Goal: Transaction & Acquisition: Book appointment/travel/reservation

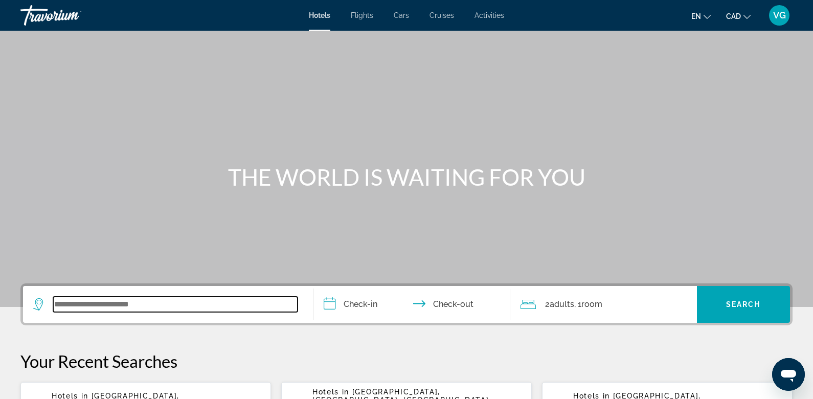
click at [88, 303] on input "Search widget" at bounding box center [175, 303] width 244 height 15
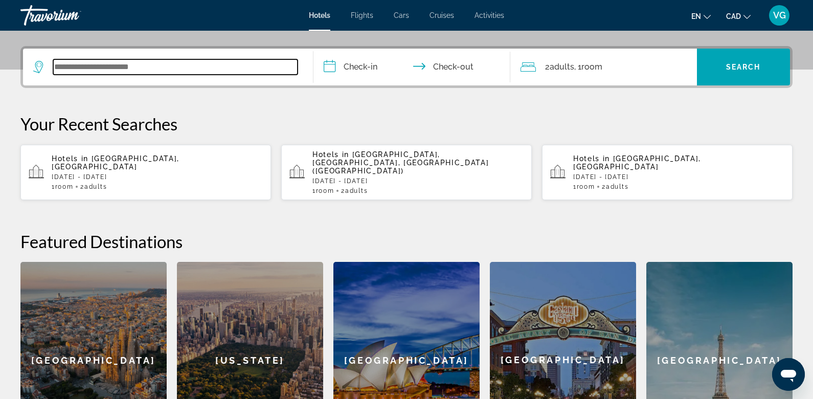
scroll to position [249, 0]
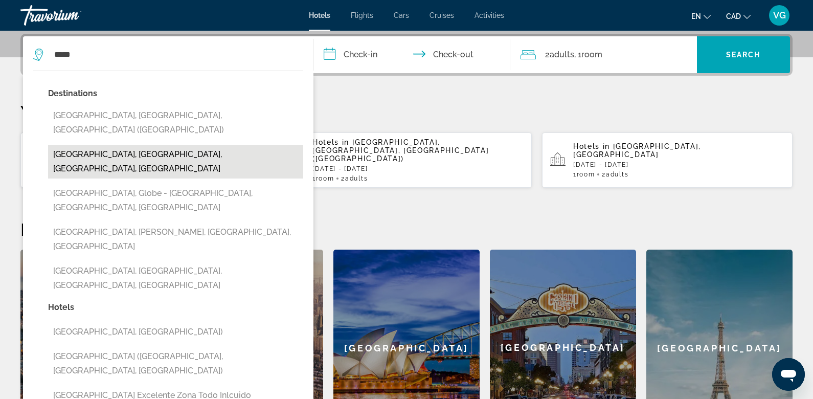
click at [117, 145] on button "[GEOGRAPHIC_DATA], [GEOGRAPHIC_DATA], [GEOGRAPHIC_DATA], [GEOGRAPHIC_DATA]" at bounding box center [175, 162] width 255 height 34
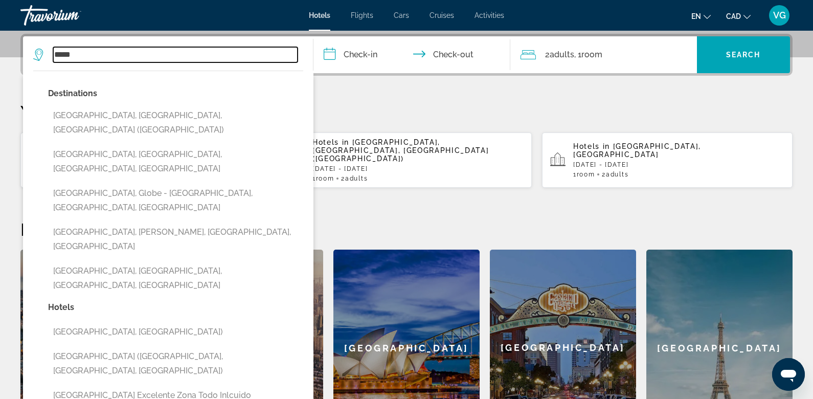
type input "**********"
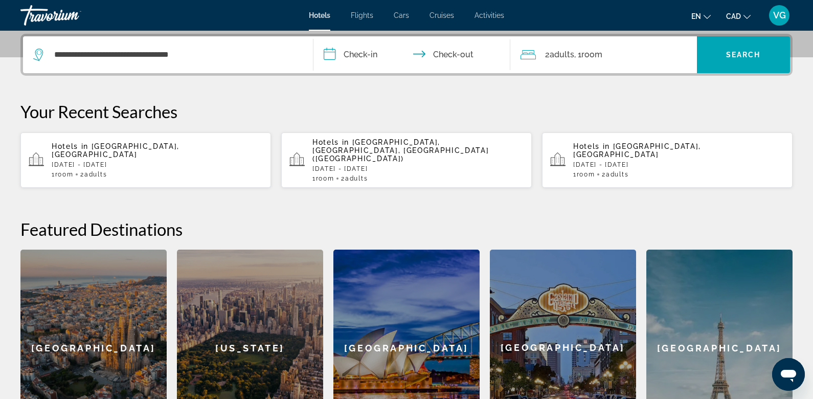
click at [361, 51] on input "**********" at bounding box center [413, 56] width 201 height 40
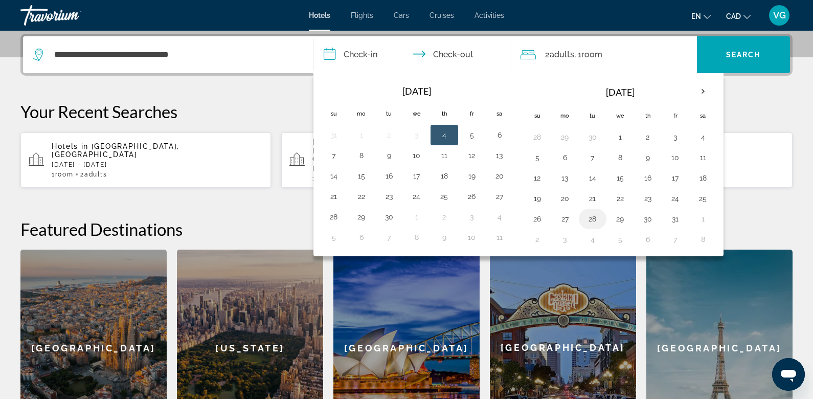
click at [592, 217] on button "28" at bounding box center [592, 219] width 16 height 14
click at [644, 212] on button "30" at bounding box center [647, 219] width 16 height 14
type input "**********"
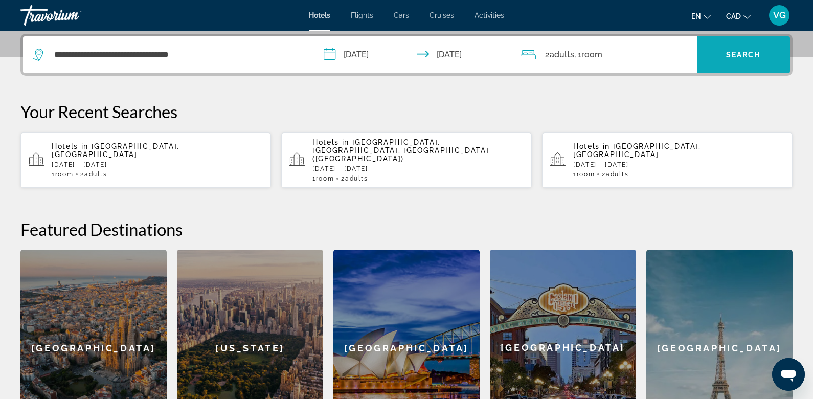
click at [739, 56] on span "Search" at bounding box center [743, 55] width 35 height 8
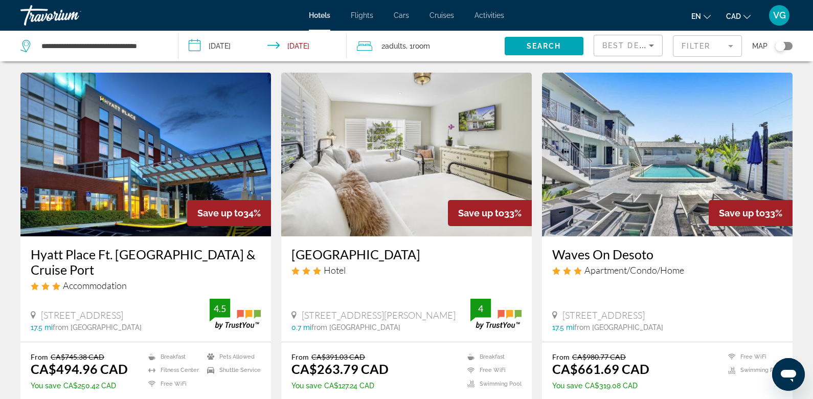
scroll to position [1366, 0]
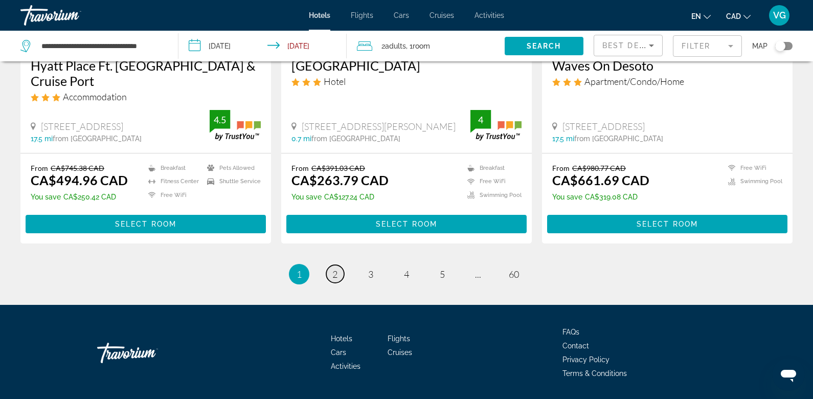
click at [328, 265] on link "page 2" at bounding box center [335, 274] width 18 height 18
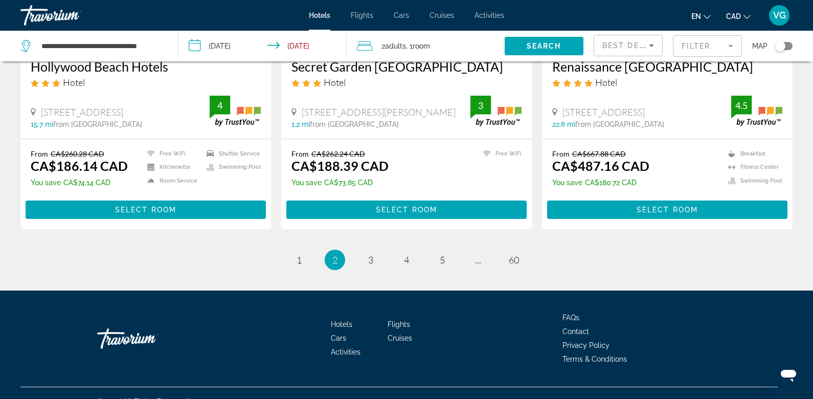
scroll to position [1320, 0]
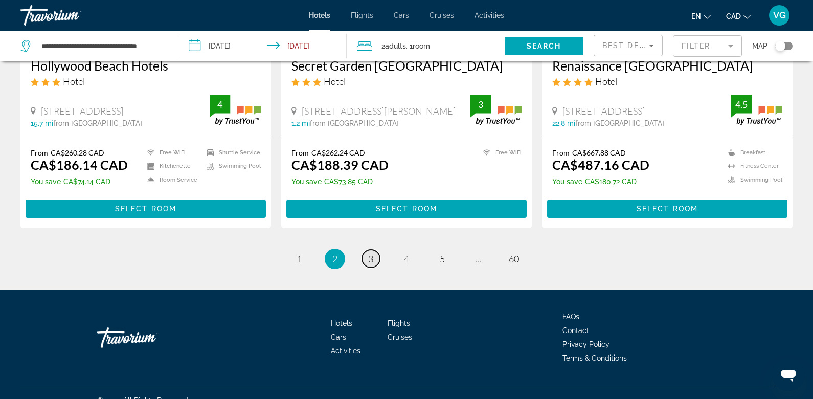
click at [368, 253] on span "3" at bounding box center [370, 258] width 5 height 11
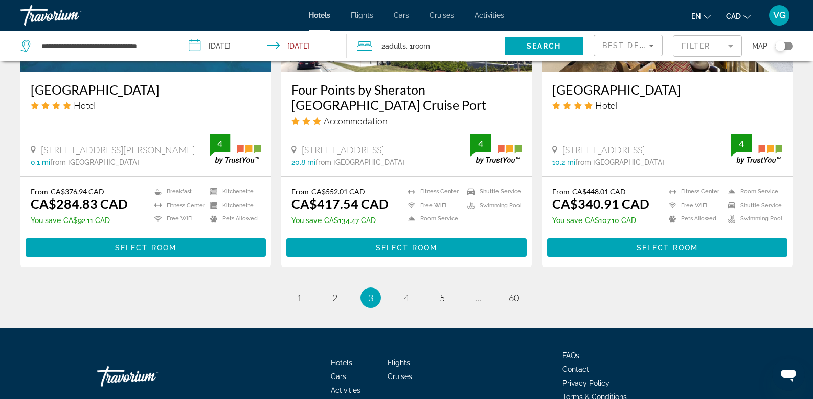
scroll to position [1382, 0]
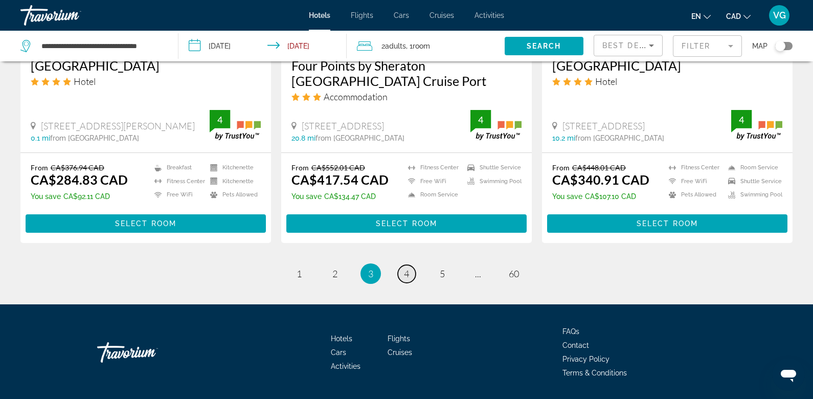
click at [404, 268] on span "4" at bounding box center [406, 273] width 5 height 11
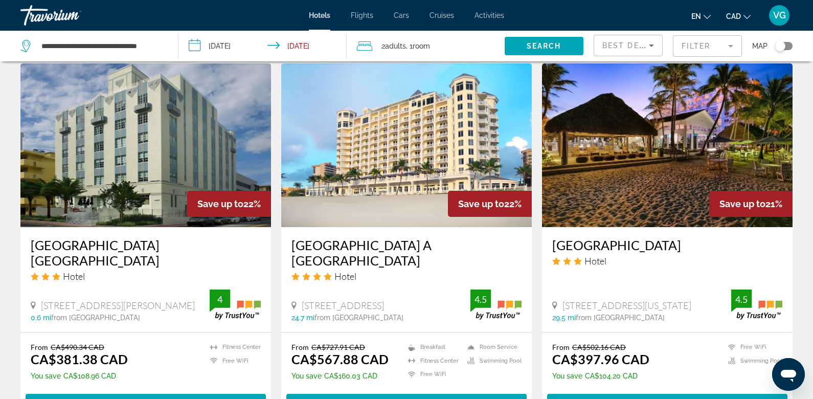
scroll to position [1187, 0]
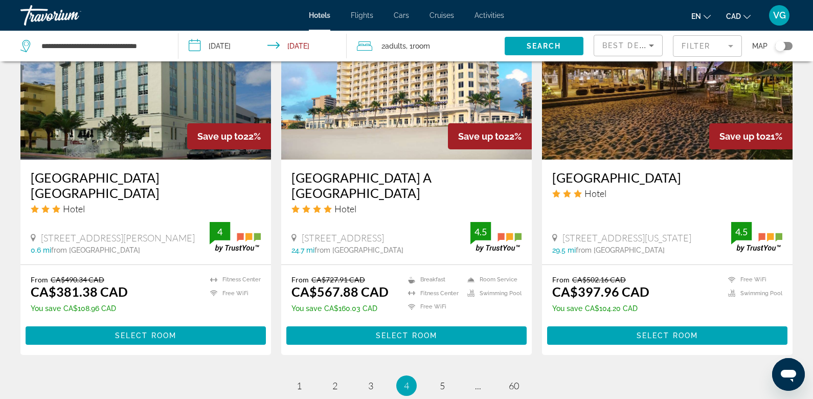
click at [786, 44] on div "Toggle map" at bounding box center [783, 46] width 17 height 8
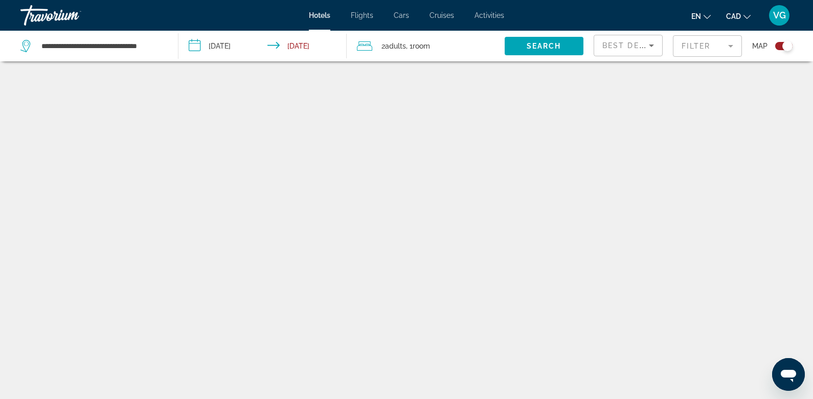
scroll to position [61, 0]
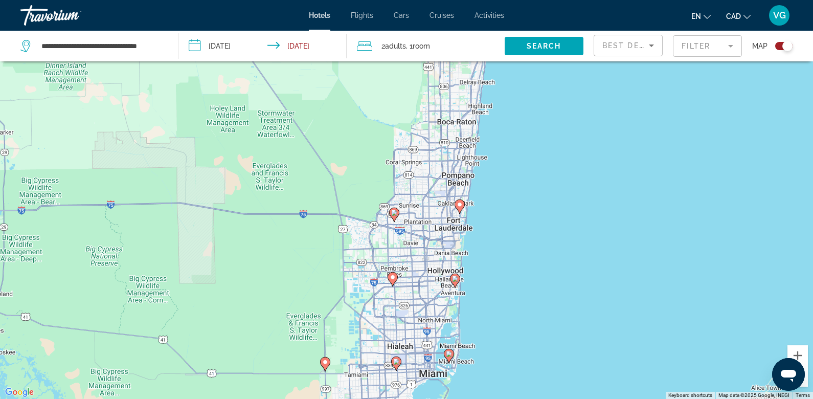
drag, startPoint x: 483, startPoint y: 109, endPoint x: 474, endPoint y: 248, distance: 139.3
click at [474, 248] on div "To activate drag with keyboard, press Alt + Enter. Once in keyboard drag state,…" at bounding box center [406, 199] width 813 height 399
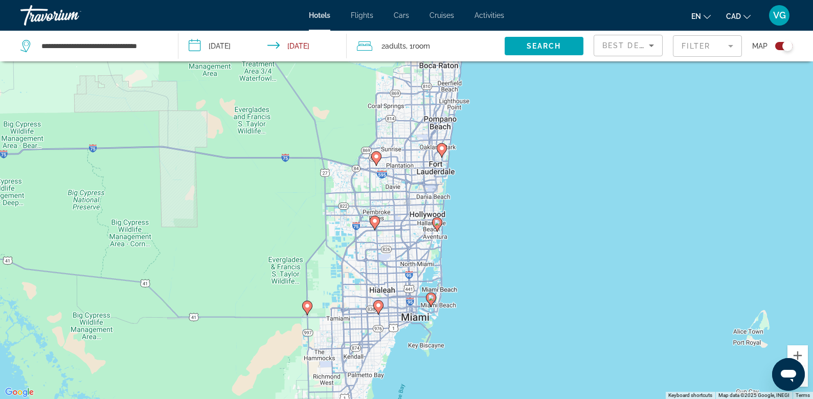
drag, startPoint x: 476, startPoint y: 137, endPoint x: 455, endPoint y: 65, distance: 75.0
click at [456, 65] on div "To activate drag with keyboard, press Alt + Enter. Once in keyboard drag state,…" at bounding box center [406, 199] width 813 height 399
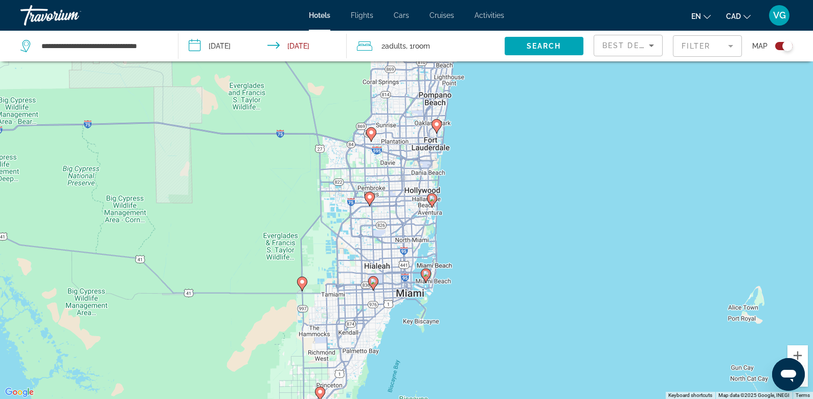
click at [456, 178] on div "To activate drag with keyboard, press Alt + Enter. Once in keyboard drag state,…" at bounding box center [406, 199] width 813 height 399
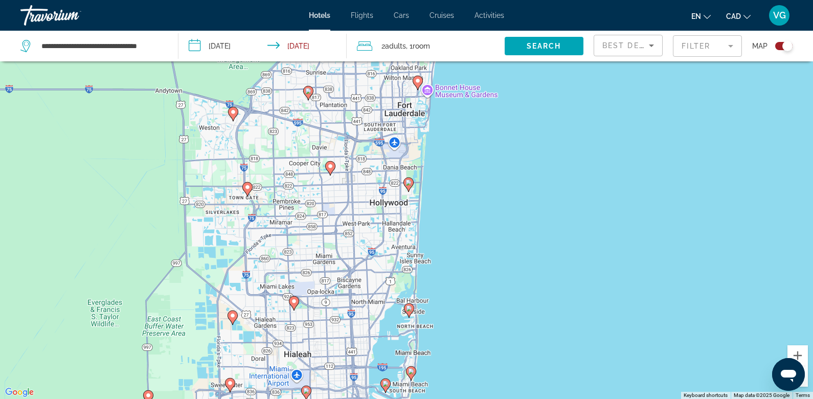
click at [439, 180] on div "To activate drag with keyboard, press Alt + Enter. Once in keyboard drag state,…" at bounding box center [406, 199] width 813 height 399
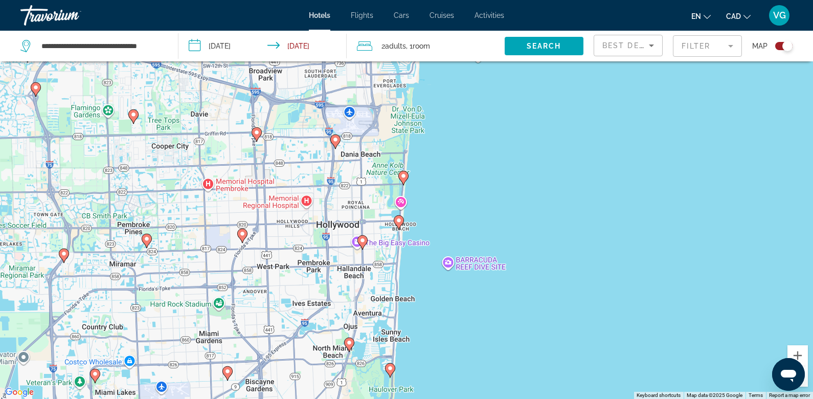
drag, startPoint x: 379, startPoint y: 202, endPoint x: 376, endPoint y: 109, distance: 92.5
click at [378, 109] on div "To activate drag with keyboard, press Alt + Enter. Once in keyboard drag state,…" at bounding box center [406, 199] width 813 height 399
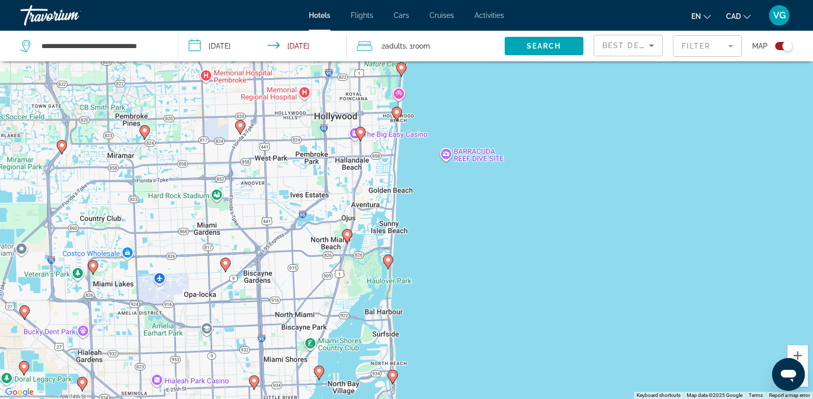
click at [400, 207] on div "To activate drag with keyboard, press Alt + Enter. Once in keyboard drag state,…" at bounding box center [406, 199] width 813 height 399
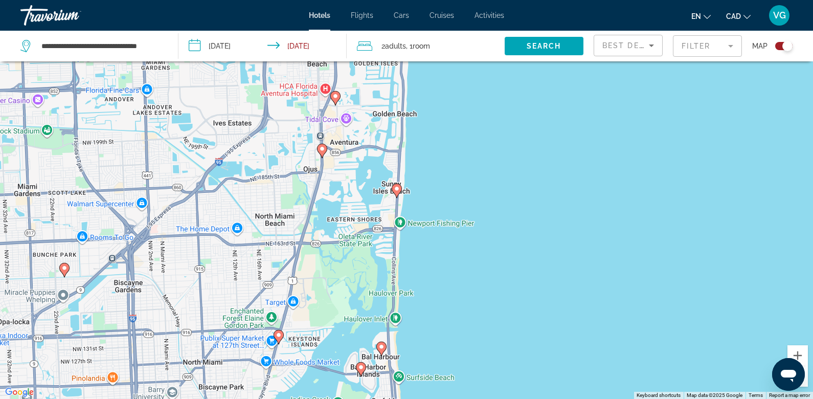
drag, startPoint x: 389, startPoint y: 282, endPoint x: 403, endPoint y: 219, distance: 63.9
click at [403, 219] on div "To activate drag with keyboard, press Alt + Enter. Once in keyboard drag state,…" at bounding box center [406, 199] width 813 height 399
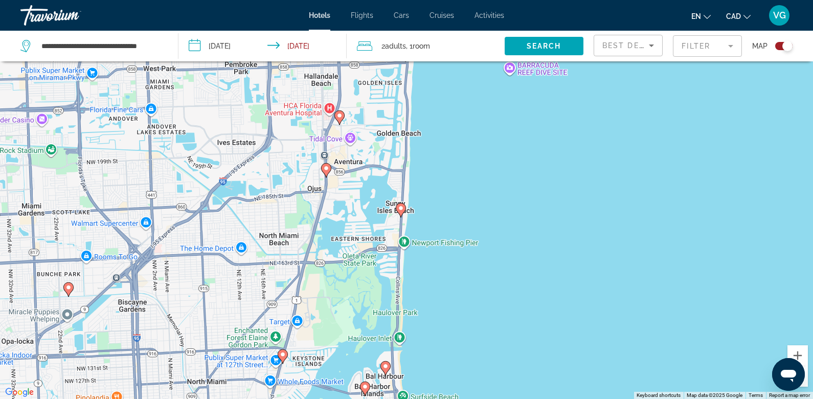
drag, startPoint x: 380, startPoint y: 174, endPoint x: 384, endPoint y: 194, distance: 19.8
click at [384, 194] on div "To activate drag with keyboard, press Alt + Enter. Once in keyboard drag state,…" at bounding box center [406, 199] width 813 height 399
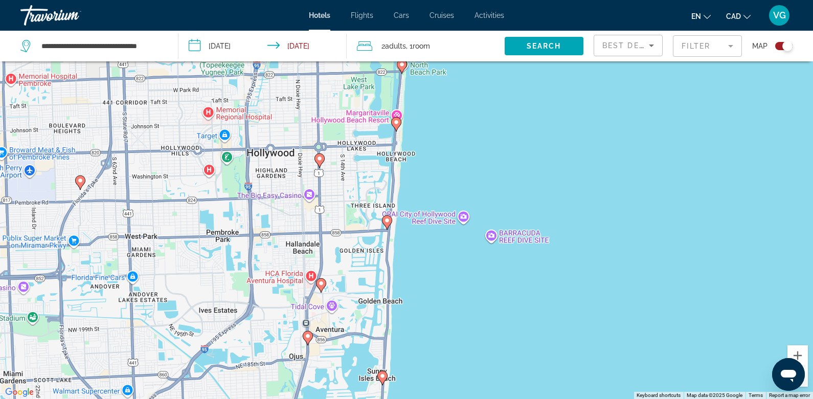
drag, startPoint x: 400, startPoint y: 153, endPoint x: 381, endPoint y: 323, distance: 170.7
click at [381, 323] on div "To activate drag with keyboard, press Alt + Enter. Once in keyboard drag state,…" at bounding box center [406, 199] width 813 height 399
click at [396, 125] on icon "Main content" at bounding box center [395, 124] width 9 height 13
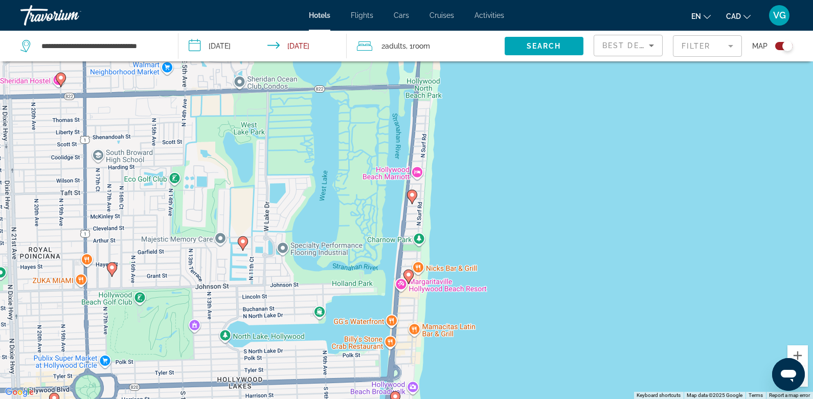
drag, startPoint x: 400, startPoint y: 119, endPoint x: 392, endPoint y: 248, distance: 129.5
click at [392, 248] on div "To navigate, press the arrow keys. To activate drag with keyboard, press Alt + …" at bounding box center [406, 199] width 813 height 399
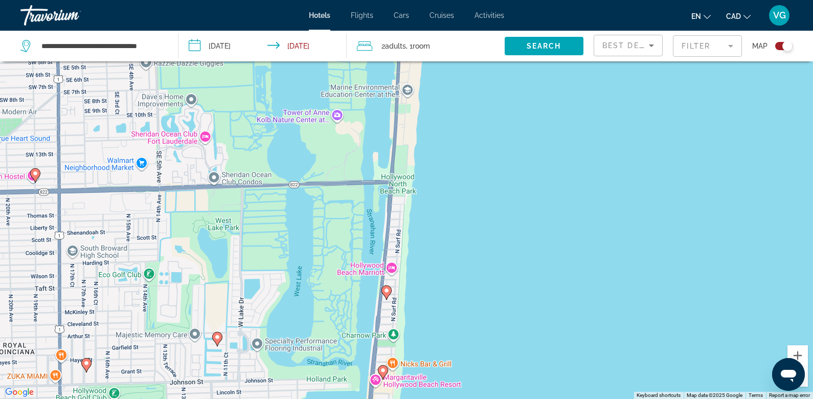
drag, startPoint x: 391, startPoint y: 151, endPoint x: 348, endPoint y: 370, distance: 223.4
click at [348, 370] on div "To navigate, press the arrow keys. To activate drag with keyboard, press Alt + …" at bounding box center [406, 199] width 813 height 399
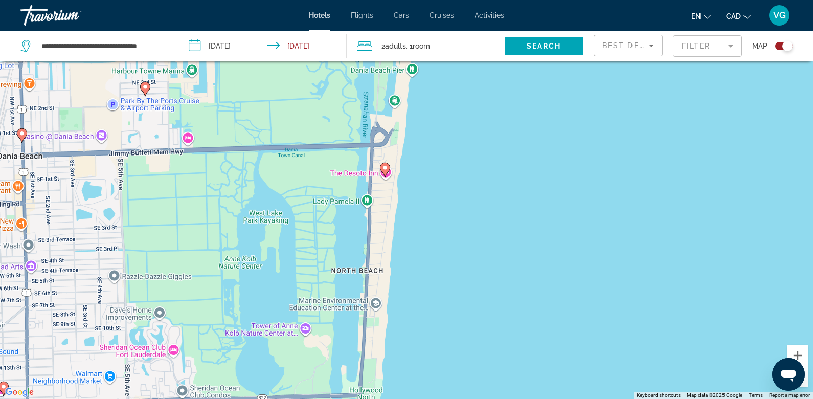
drag, startPoint x: 401, startPoint y: 190, endPoint x: 382, endPoint y: 404, distance: 214.4
click at [382, 337] on html "**********" at bounding box center [406, 138] width 813 height 399
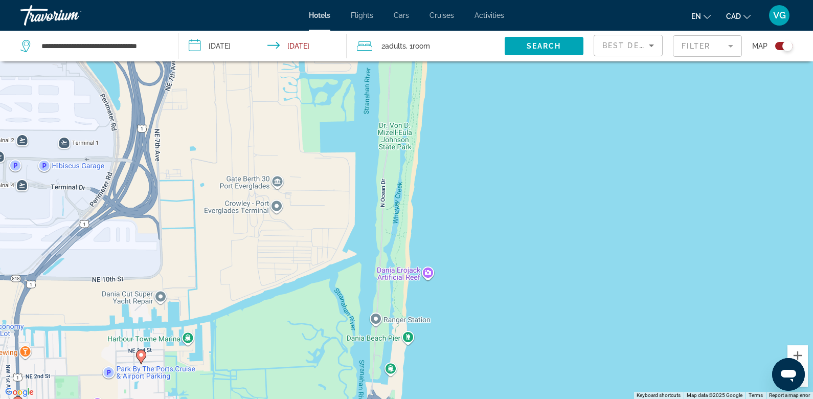
drag, startPoint x: 382, startPoint y: 151, endPoint x: 382, endPoint y: 285, distance: 134.4
click at [382, 285] on div "To navigate, press the arrow keys. To activate drag with keyboard, press Alt + …" at bounding box center [406, 199] width 813 height 399
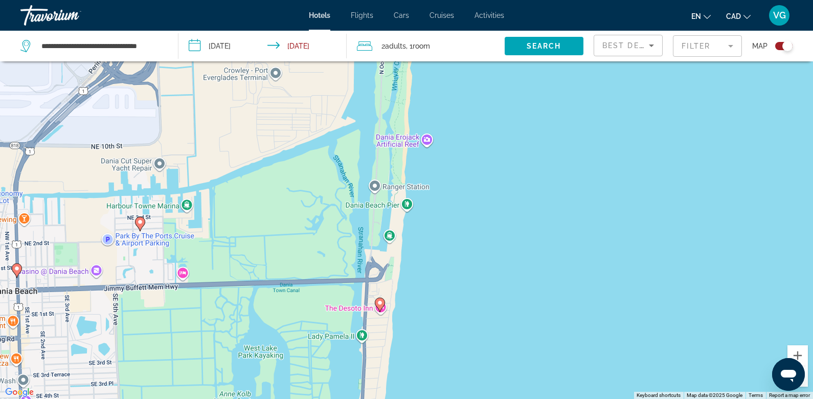
drag, startPoint x: 387, startPoint y: 294, endPoint x: 384, endPoint y: 150, distance: 144.1
click at [384, 149] on div "To navigate, press the arrow keys. To activate drag with keyboard, press Alt + …" at bounding box center [406, 199] width 813 height 399
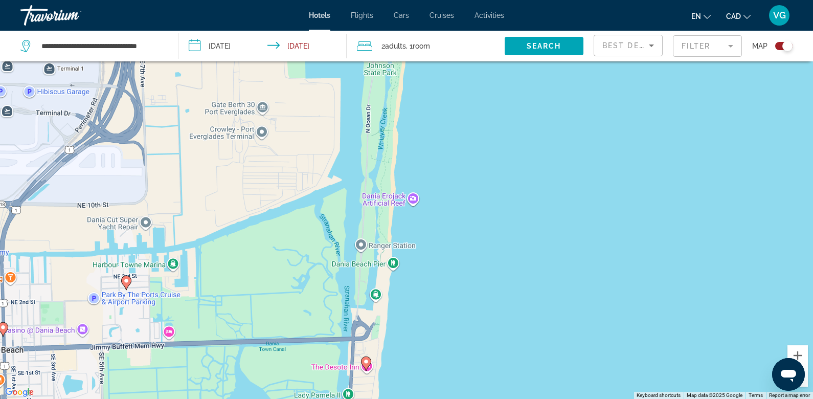
drag, startPoint x: 400, startPoint y: 152, endPoint x: 380, endPoint y: 303, distance: 152.1
click at [380, 303] on div "To navigate, press the arrow keys. To activate drag with keyboard, press Alt + …" at bounding box center [406, 199] width 813 height 399
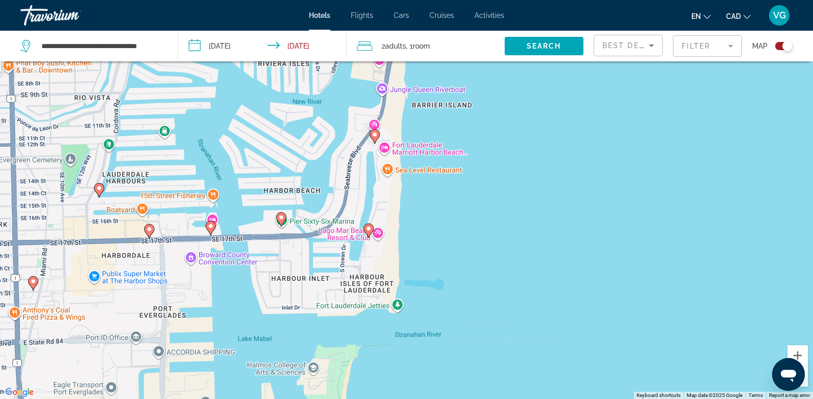
drag, startPoint x: 389, startPoint y: 150, endPoint x: 369, endPoint y: 310, distance: 161.7
click at [369, 310] on div "To navigate, press the arrow keys. To activate drag with keyboard, press Alt + …" at bounding box center [406, 199] width 813 height 399
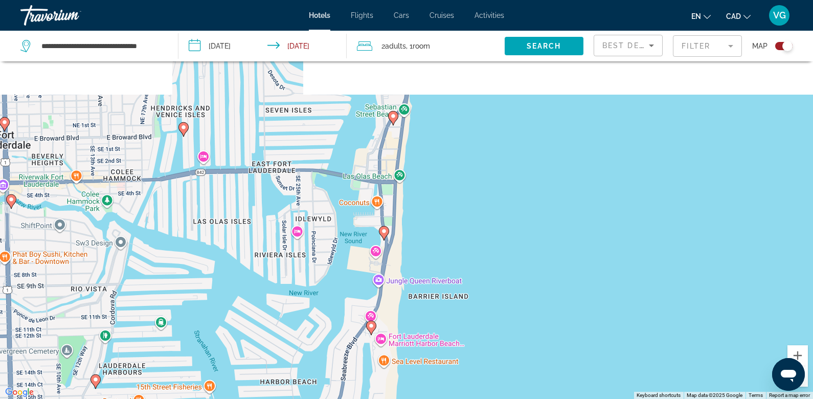
drag, startPoint x: 405, startPoint y: 107, endPoint x: 404, endPoint y: 257, distance: 149.2
click at [404, 257] on div "To navigate, press the arrow keys. To activate drag with keyboard, press Alt + …" at bounding box center [406, 199] width 813 height 399
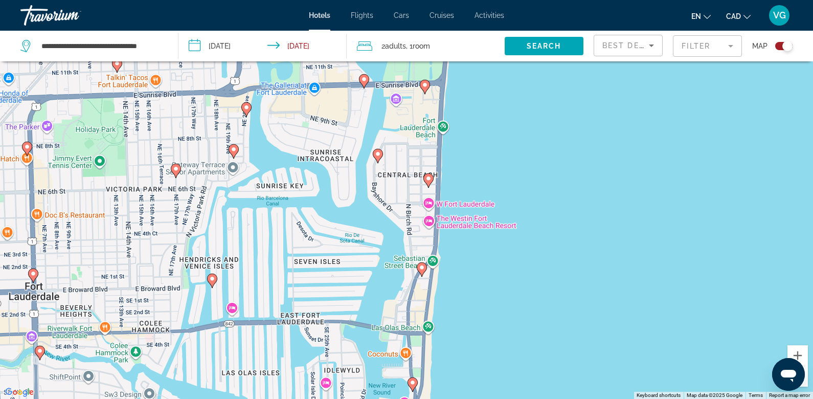
drag, startPoint x: 402, startPoint y: 153, endPoint x: 431, endPoint y: 267, distance: 117.0
click at [431, 267] on div "To navigate, press the arrow keys. To activate drag with keyboard, press Alt + …" at bounding box center [406, 199] width 813 height 399
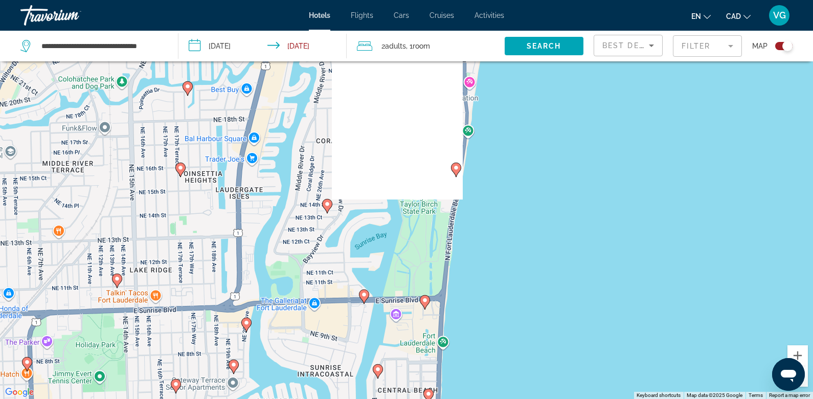
drag, startPoint x: 373, startPoint y: 117, endPoint x: 372, endPoint y: 337, distance: 219.7
click at [373, 337] on div "To navigate, press the arrow keys. To activate drag with keyboard, press Alt + …" at bounding box center [406, 199] width 813 height 399
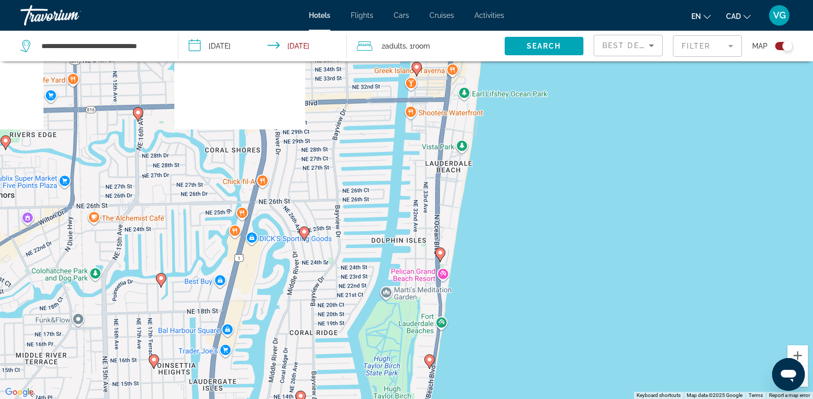
drag, startPoint x: 411, startPoint y: 135, endPoint x: 384, endPoint y: 329, distance: 196.1
click at [384, 329] on div "To navigate, press the arrow keys. To activate drag with keyboard, press Alt + …" at bounding box center [406, 199] width 813 height 399
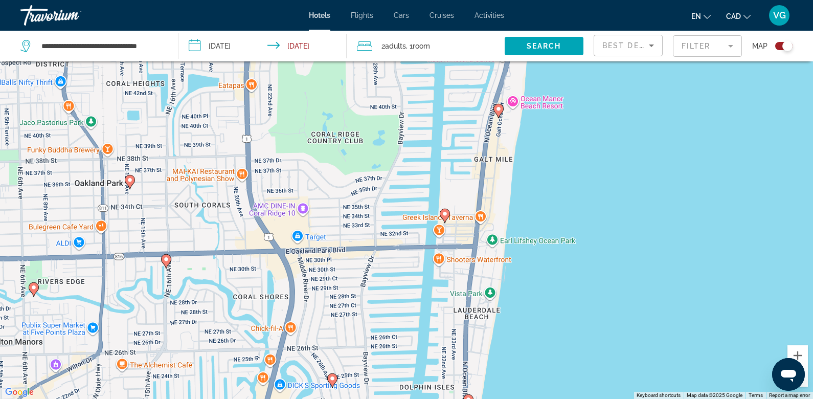
drag, startPoint x: 391, startPoint y: 156, endPoint x: 420, endPoint y: 326, distance: 172.5
click at [420, 326] on div "To navigate, press the arrow keys. To activate drag with keyboard, press Alt + …" at bounding box center [406, 199] width 813 height 399
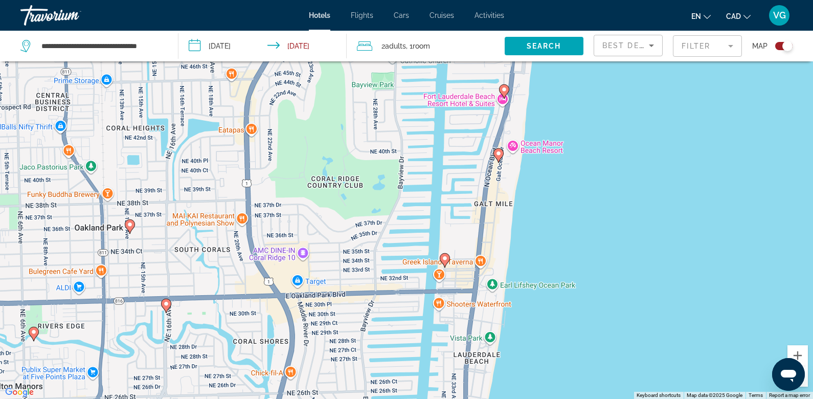
drag, startPoint x: 376, startPoint y: 145, endPoint x: 376, endPoint y: 355, distance: 210.0
click at [376, 354] on div "To navigate, press the arrow keys. To activate drag with keyboard, press Alt + …" at bounding box center [406, 199] width 813 height 399
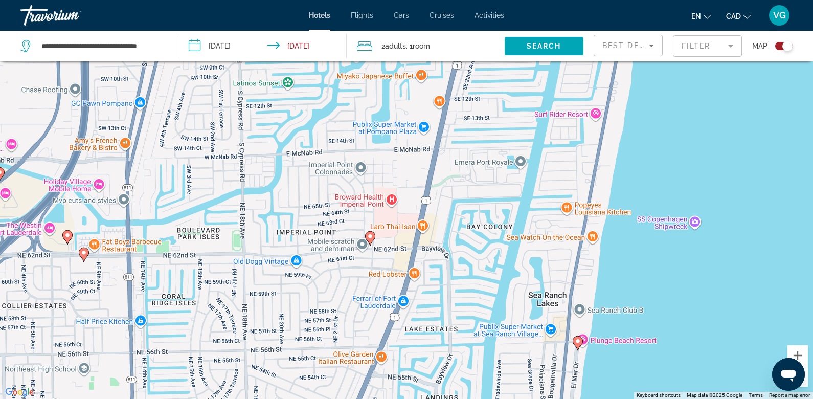
drag, startPoint x: 193, startPoint y: 190, endPoint x: 237, endPoint y: 372, distance: 186.5
click at [237, 372] on div "To navigate, press the arrow keys. To activate drag with keyboard, press Alt + …" at bounding box center [406, 199] width 813 height 399
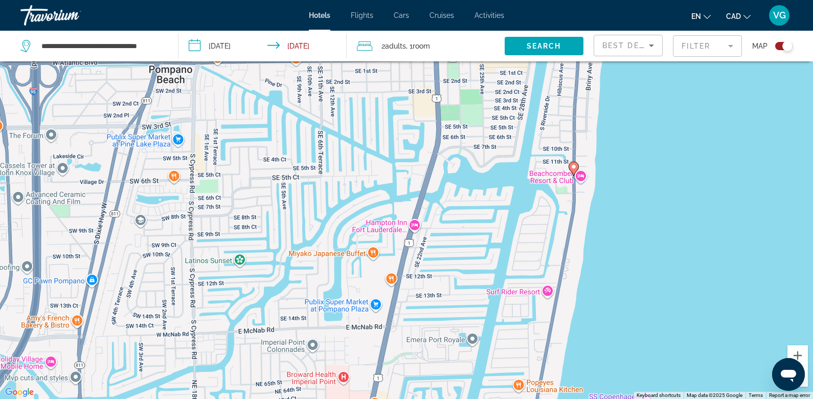
drag, startPoint x: 400, startPoint y: 131, endPoint x: 354, endPoint y: 383, distance: 256.6
click at [354, 383] on div "To navigate, press the arrow keys. To activate drag with keyboard, press Alt + …" at bounding box center [406, 199] width 813 height 399
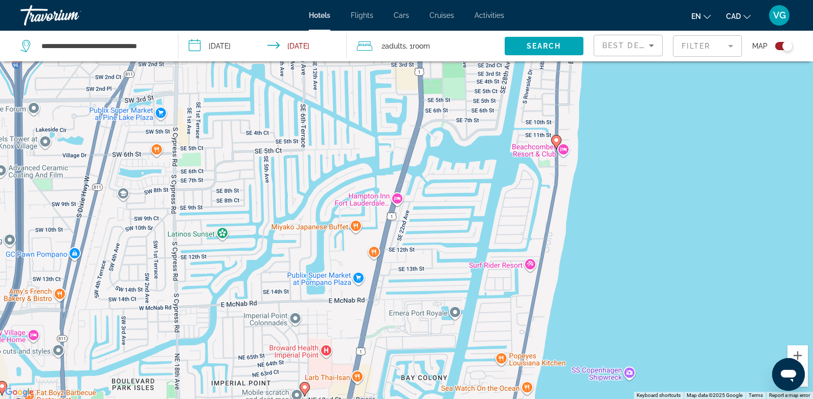
drag, startPoint x: 305, startPoint y: 201, endPoint x: 284, endPoint y: 76, distance: 127.0
click at [284, 82] on div "To navigate, press the arrow keys. To activate drag with keyboard, press Alt + …" at bounding box center [406, 199] width 813 height 399
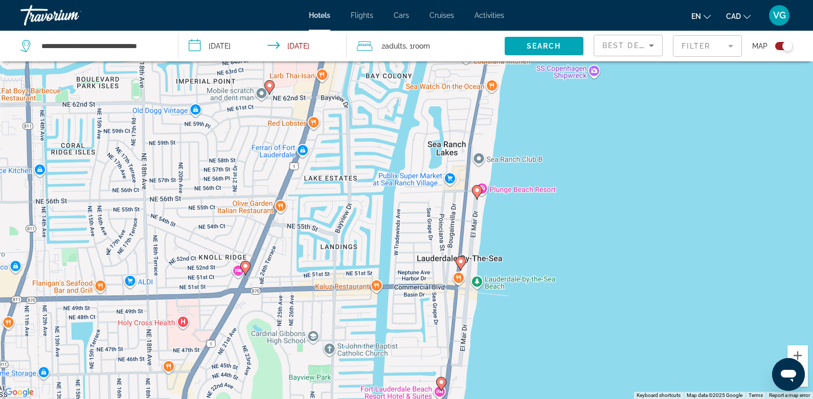
click at [477, 191] on image "Main content" at bounding box center [477, 190] width 6 height 6
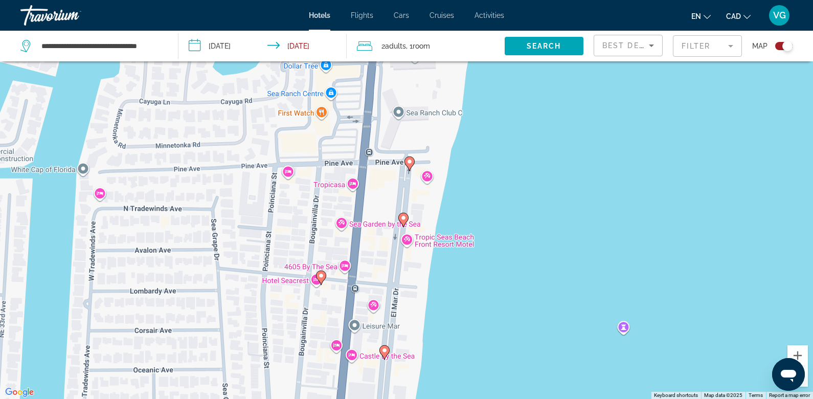
click at [410, 161] on image "Main content" at bounding box center [409, 161] width 6 height 6
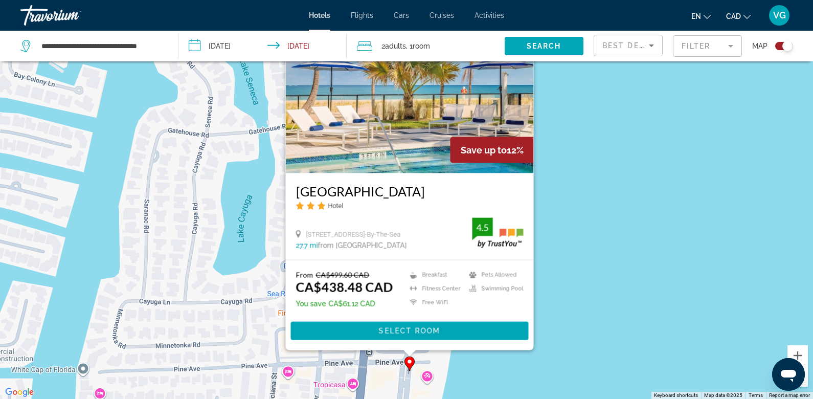
drag, startPoint x: 433, startPoint y: 379, endPoint x: 478, endPoint y: 141, distance: 242.8
click at [478, 141] on div "To activate drag with keyboard, press Alt + Enter. Once in keyboard drag state,…" at bounding box center [406, 199] width 813 height 399
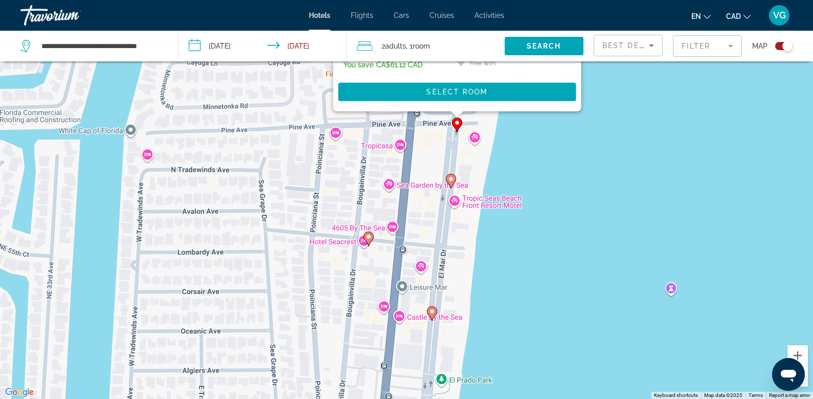
drag, startPoint x: 430, startPoint y: 290, endPoint x: 430, endPoint y: 60, distance: 230.5
click at [430, 63] on div "To activate drag with keyboard, press Alt + Enter. Once in keyboard drag state,…" at bounding box center [406, 199] width 813 height 399
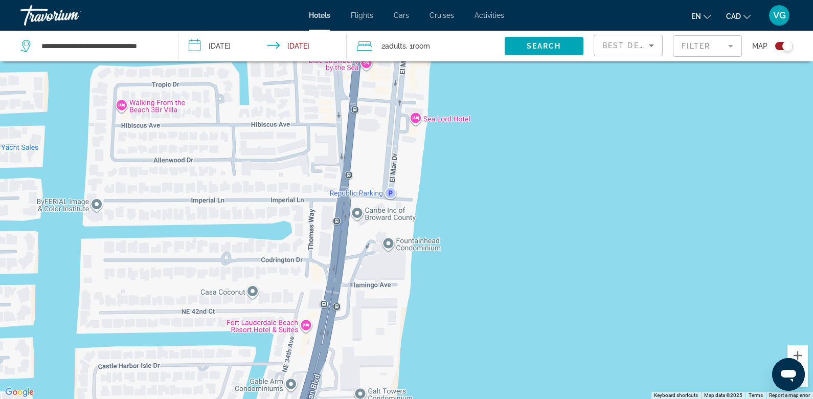
click at [422, 122] on div "To activate drag with keyboard, press Alt + Enter. Once in keyboard drag state,…" at bounding box center [406, 199] width 813 height 399
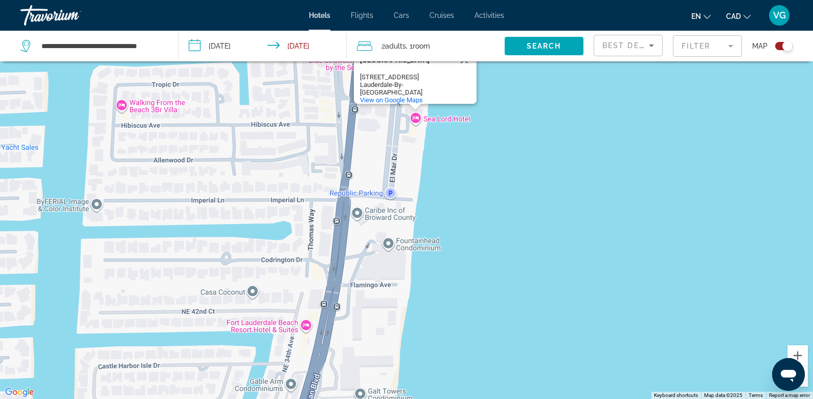
click at [420, 119] on div "To activate drag with keyboard, press Alt + Enter. Once in keyboard drag state,…" at bounding box center [406, 199] width 813 height 399
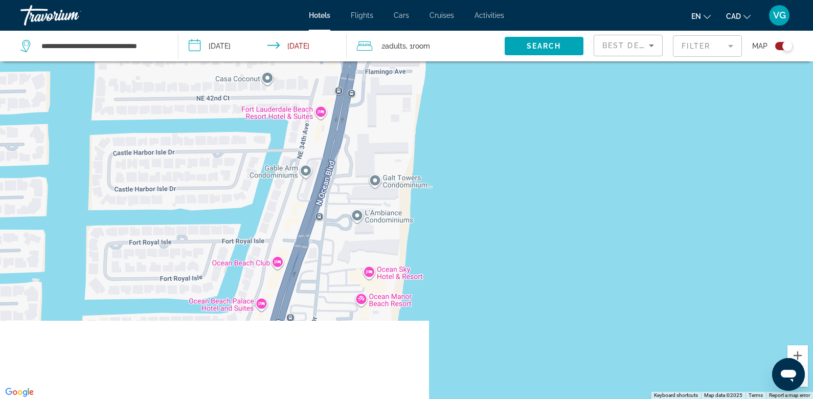
drag, startPoint x: 355, startPoint y: 282, endPoint x: 368, endPoint y: 66, distance: 216.1
click at [369, 66] on div "To activate drag with keyboard, press Alt + Enter. Once in keyboard drag state,…" at bounding box center [406, 199] width 813 height 399
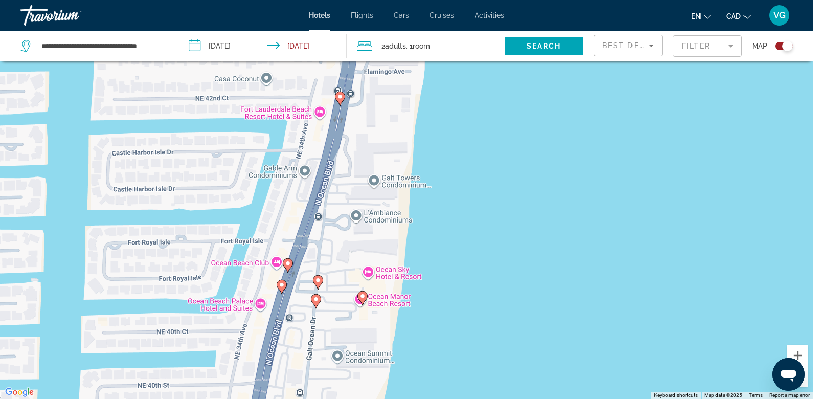
click at [361, 294] on image "Main content" at bounding box center [362, 296] width 6 height 6
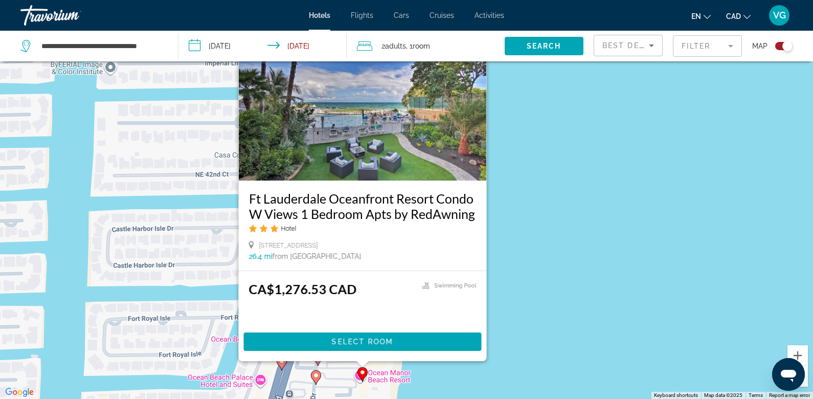
click at [195, 269] on div "To activate drag with keyboard, press Alt + Enter. Once in keyboard drag state,…" at bounding box center [406, 199] width 813 height 399
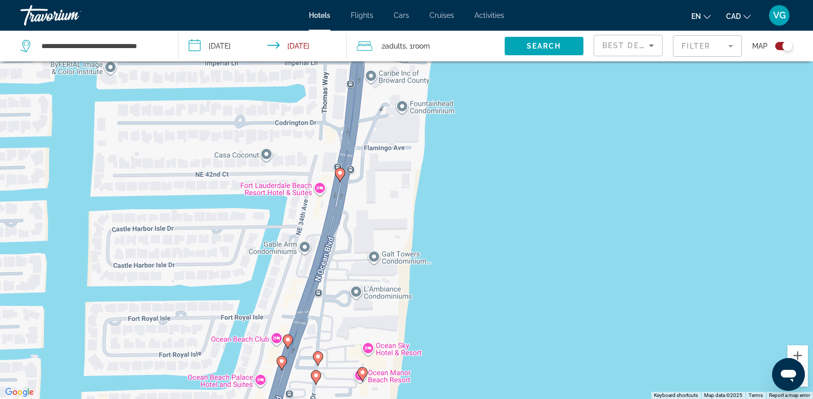
click at [320, 358] on image "Main content" at bounding box center [318, 356] width 6 height 6
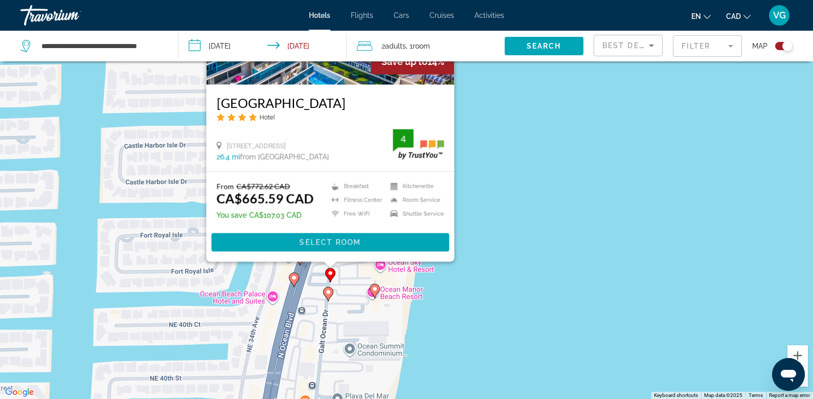
drag, startPoint x: 288, startPoint y: 364, endPoint x: 302, endPoint y: 254, distance: 111.2
click at [302, 254] on div "To activate drag with keyboard, press Alt + Enter. Once in keyboard drag state,…" at bounding box center [406, 199] width 813 height 399
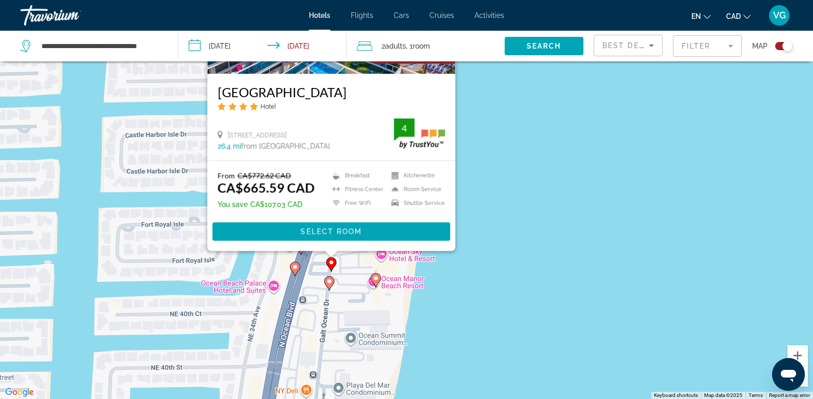
click at [329, 285] on icon "Main content" at bounding box center [328, 282] width 9 height 13
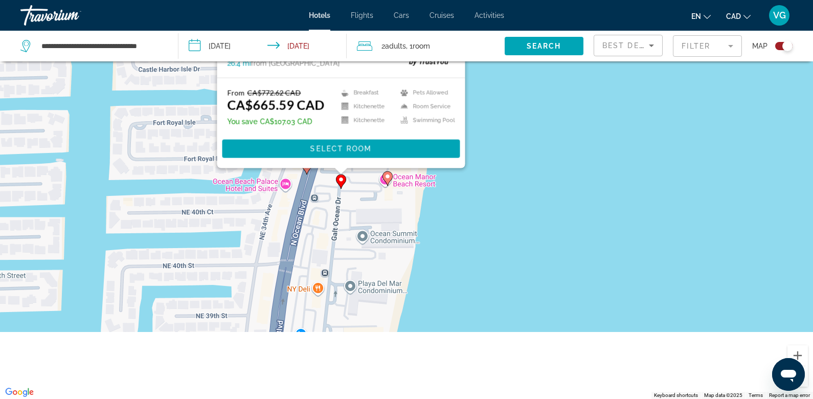
drag, startPoint x: 369, startPoint y: 384, endPoint x: 380, endPoint y: 192, distance: 192.4
click at [381, 192] on div "To activate drag with keyboard, press Alt + Enter. Once in keyboard drag state,…" at bounding box center [406, 199] width 813 height 399
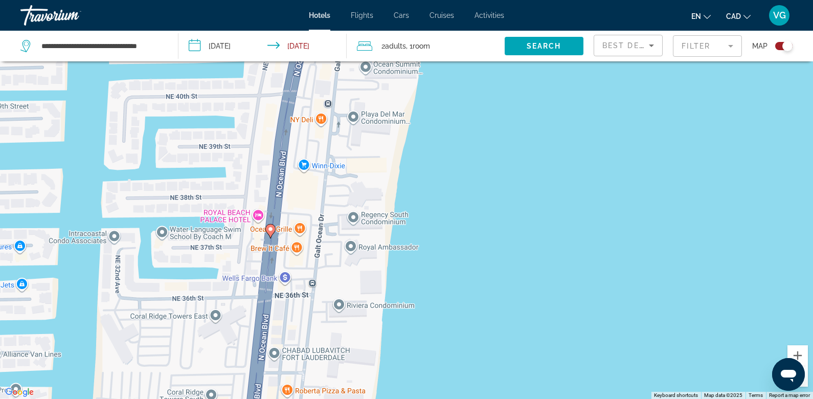
drag, startPoint x: 355, startPoint y: 332, endPoint x: 357, endPoint y: 177, distance: 154.8
click at [357, 177] on div "To activate drag with keyboard, press Alt + Enter. Once in keyboard drag state,…" at bounding box center [406, 199] width 813 height 399
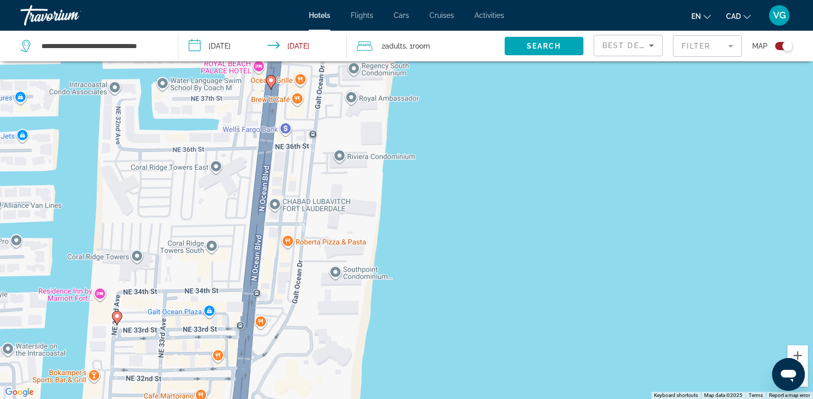
drag, startPoint x: 346, startPoint y: 244, endPoint x: 346, endPoint y: 91, distance: 152.8
click at [347, 91] on div "To activate drag with keyboard, press Alt + Enter. Once in keyboard drag state,…" at bounding box center [406, 199] width 813 height 399
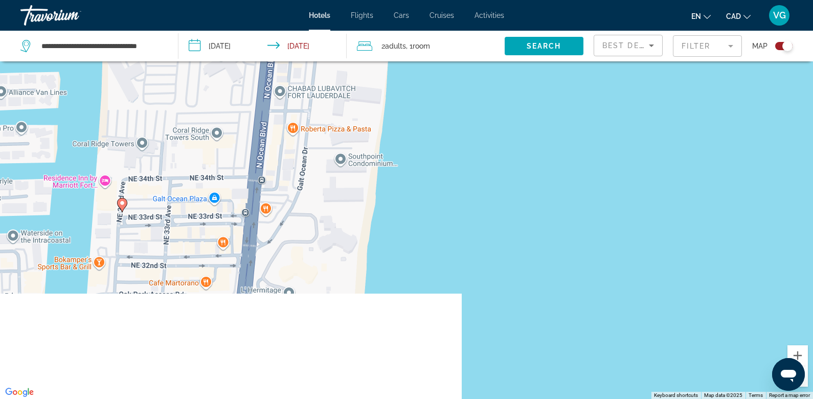
drag, startPoint x: 306, startPoint y: 241, endPoint x: 314, endPoint y: 110, distance: 130.6
click at [314, 110] on div "To activate drag with keyboard, press Alt + Enter. Once in keyboard drag state,…" at bounding box center [406, 199] width 813 height 399
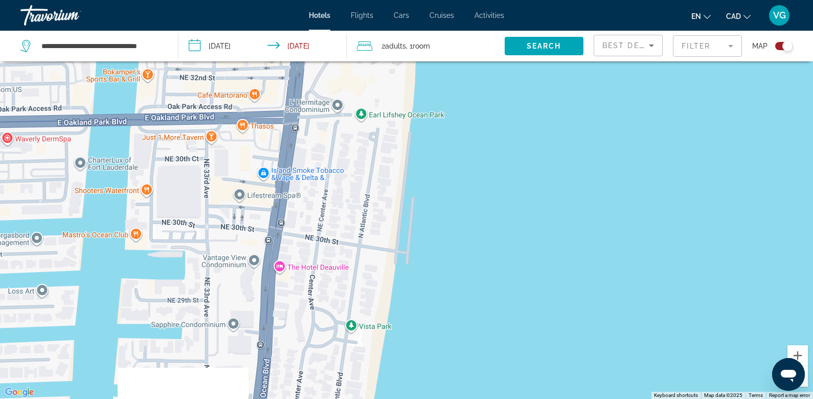
drag, startPoint x: 308, startPoint y: 343, endPoint x: 353, endPoint y: 176, distance: 173.0
click at [353, 176] on div "To activate drag with keyboard, press Alt + Enter. Once in keyboard drag state,…" at bounding box center [406, 199] width 813 height 399
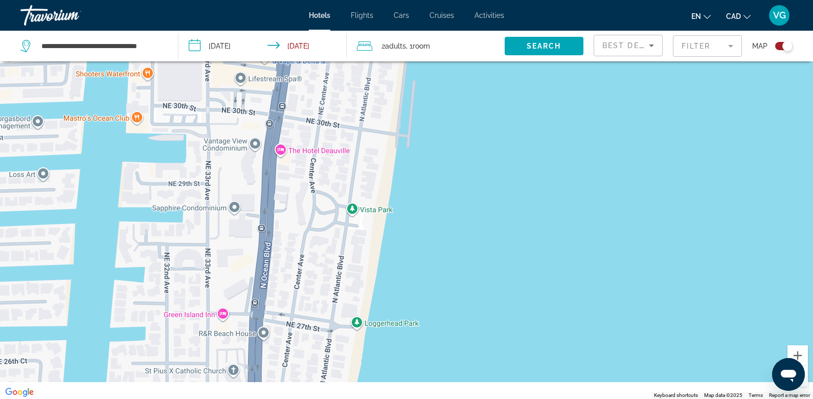
drag, startPoint x: 319, startPoint y: 335, endPoint x: 320, endPoint y: 216, distance: 119.6
click at [320, 216] on div "To activate drag with keyboard, press Alt + Enter. Once in keyboard drag state,…" at bounding box center [406, 199] width 813 height 399
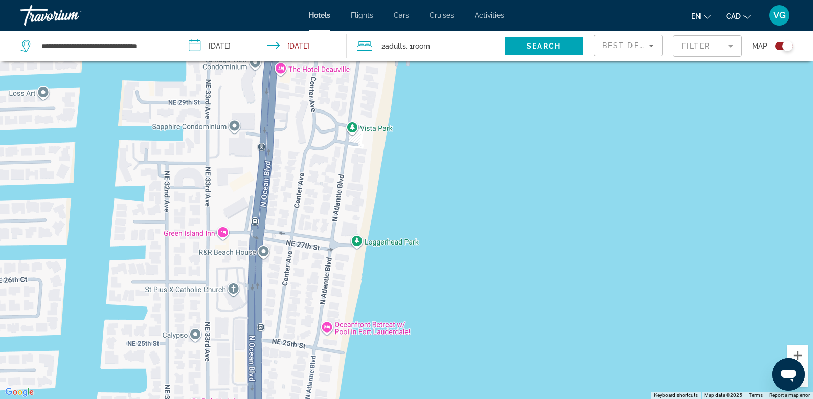
drag, startPoint x: 305, startPoint y: 288, endPoint x: 313, endPoint y: 98, distance: 190.3
click at [314, 98] on div "To activate drag with keyboard, press Alt + Enter. Once in keyboard drag state,…" at bounding box center [406, 199] width 813 height 399
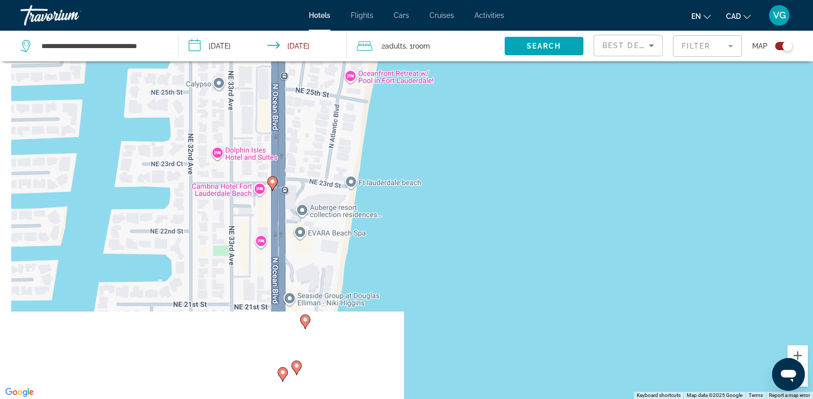
drag, startPoint x: 310, startPoint y: 313, endPoint x: 323, endPoint y: 167, distance: 146.3
click at [324, 167] on div "To activate drag with keyboard, press Alt + Enter. Once in keyboard drag state,…" at bounding box center [406, 199] width 813 height 399
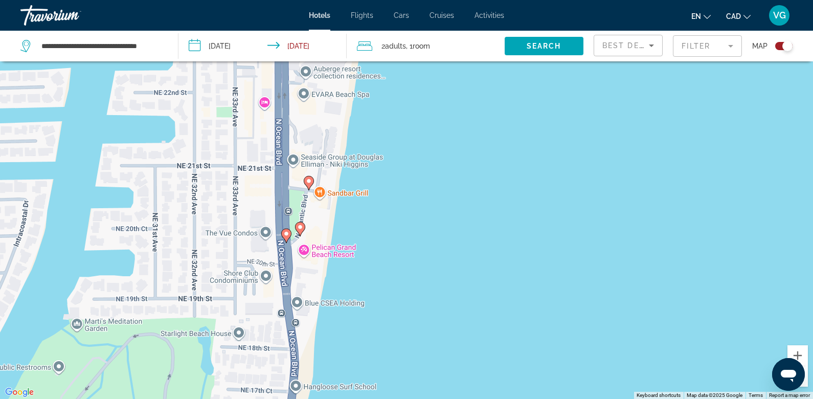
drag, startPoint x: 301, startPoint y: 354, endPoint x: 304, endPoint y: 215, distance: 139.0
click at [305, 215] on div "To activate drag with keyboard, press Alt + Enter. Once in keyboard drag state,…" at bounding box center [406, 199] width 813 height 399
click at [308, 181] on image "Main content" at bounding box center [309, 181] width 6 height 6
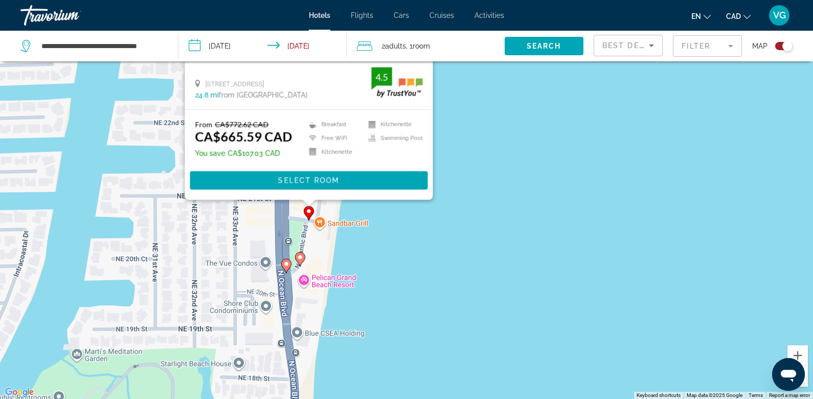
drag, startPoint x: 292, startPoint y: 378, endPoint x: 291, endPoint y: 215, distance: 163.0
click at [292, 215] on div "To activate drag with keyboard, press Alt + Enter. Once in keyboard drag state,…" at bounding box center [406, 199] width 813 height 399
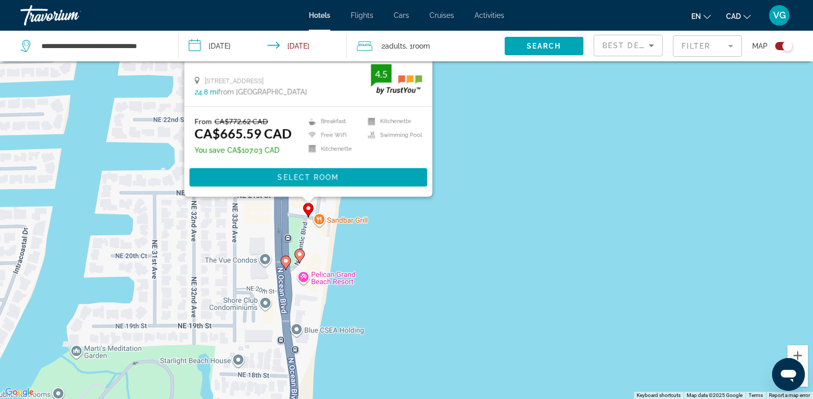
click at [298, 252] on image "Main content" at bounding box center [299, 254] width 6 height 6
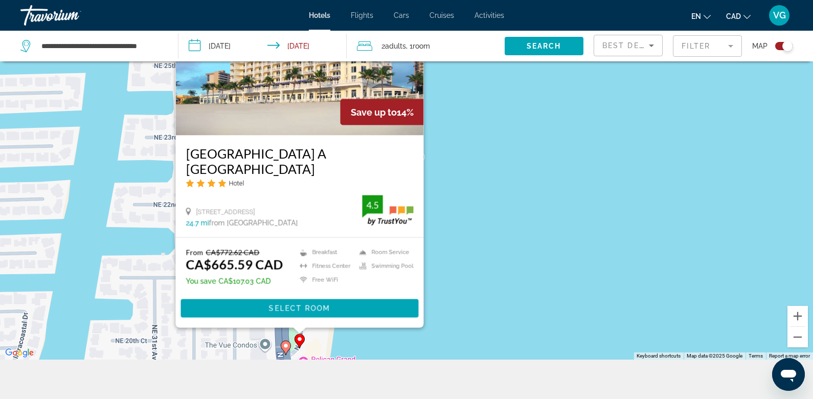
scroll to position [123, 0]
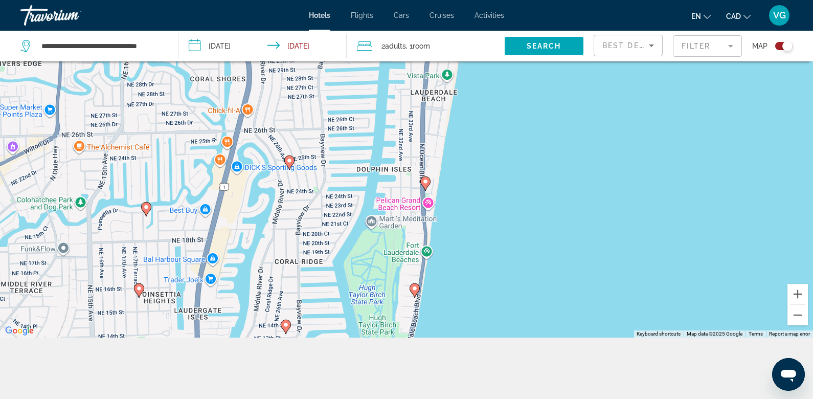
click at [412, 289] on image "Main content" at bounding box center [414, 288] width 6 height 6
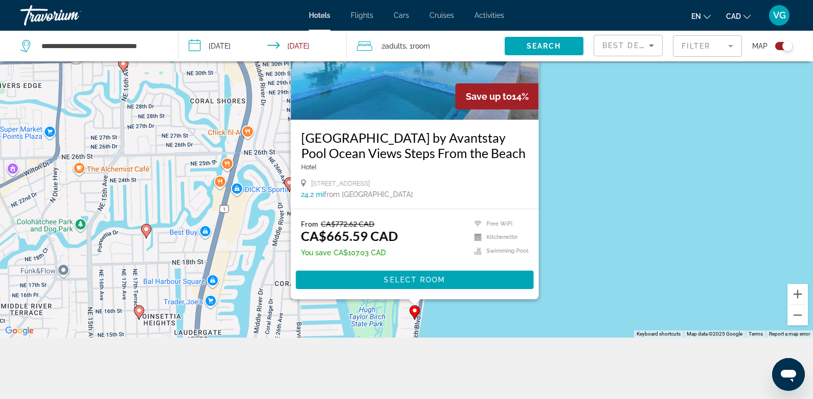
click at [442, 325] on div "To activate drag with keyboard, press Alt + Enter. Once in keyboard drag state,…" at bounding box center [406, 138] width 813 height 399
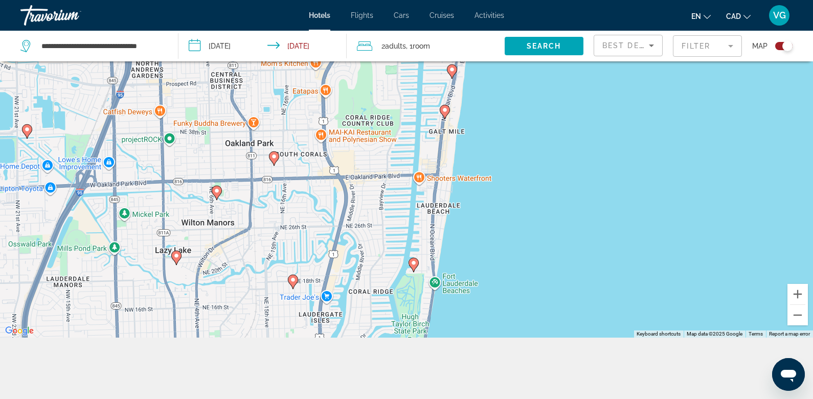
drag, startPoint x: 407, startPoint y: 289, endPoint x: 413, endPoint y: 165, distance: 124.8
click at [413, 165] on div "To activate drag with keyboard, press Alt + Enter. Once in keyboard drag state,…" at bounding box center [406, 138] width 813 height 399
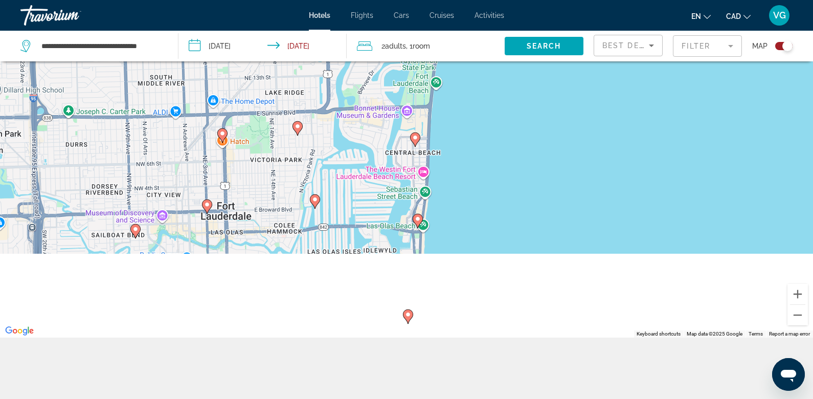
drag, startPoint x: 386, startPoint y: 281, endPoint x: 386, endPoint y: 157, distance: 123.7
click at [386, 157] on div "To activate drag with keyboard, press Alt + Enter. Once in keyboard drag state,…" at bounding box center [406, 138] width 813 height 399
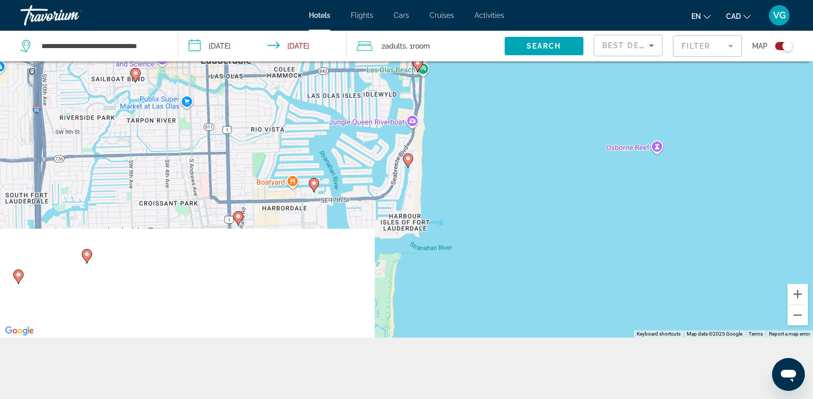
drag, startPoint x: 388, startPoint y: 253, endPoint x: 388, endPoint y: 97, distance: 156.9
click at [388, 97] on div "To activate drag with keyboard, press Alt + Enter. Once in keyboard drag state,…" at bounding box center [406, 138] width 813 height 399
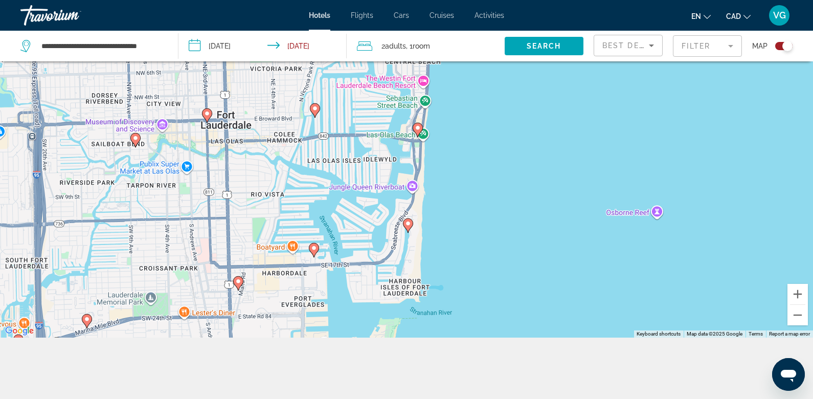
drag, startPoint x: 390, startPoint y: 120, endPoint x: 390, endPoint y: 237, distance: 116.5
click at [390, 237] on div "To activate drag with keyboard, press Alt + Enter. Once in keyboard drag state,…" at bounding box center [406, 138] width 813 height 399
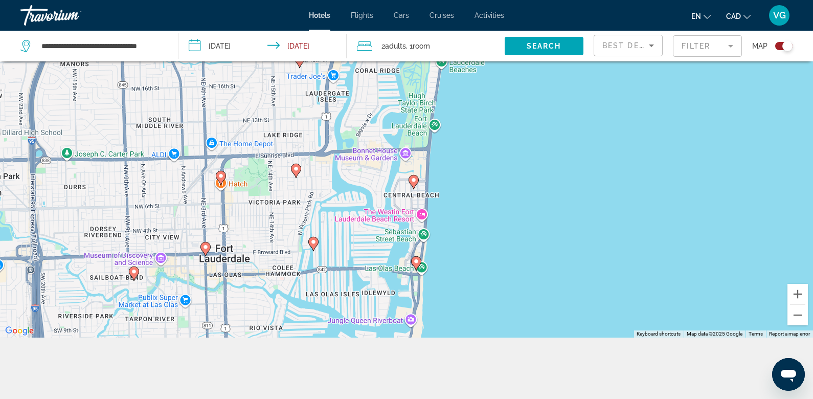
drag, startPoint x: 365, startPoint y: 97, endPoint x: 364, endPoint y: 277, distance: 179.9
click at [364, 277] on div "To activate drag with keyboard, press Alt + Enter. Once in keyboard drag state,…" at bounding box center [406, 138] width 813 height 399
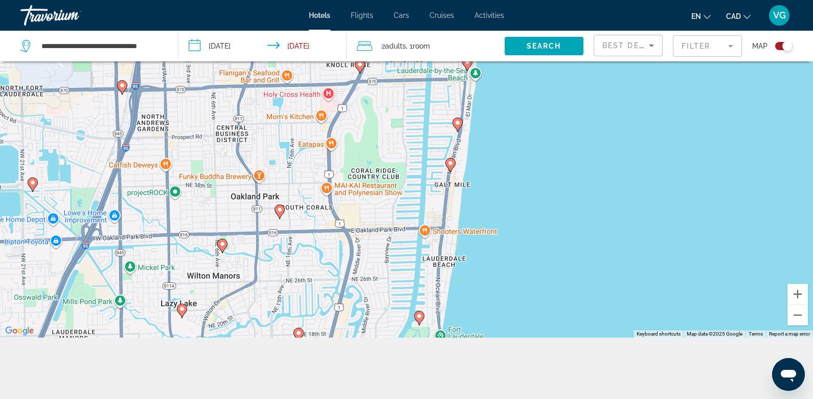
drag, startPoint x: 366, startPoint y: 144, endPoint x: 365, endPoint y: 358, distance: 214.1
click at [365, 358] on div "**********" at bounding box center [406, 169] width 813 height 460
click at [451, 167] on image "Main content" at bounding box center [450, 164] width 6 height 6
